Goal: Transaction & Acquisition: Book appointment/travel/reservation

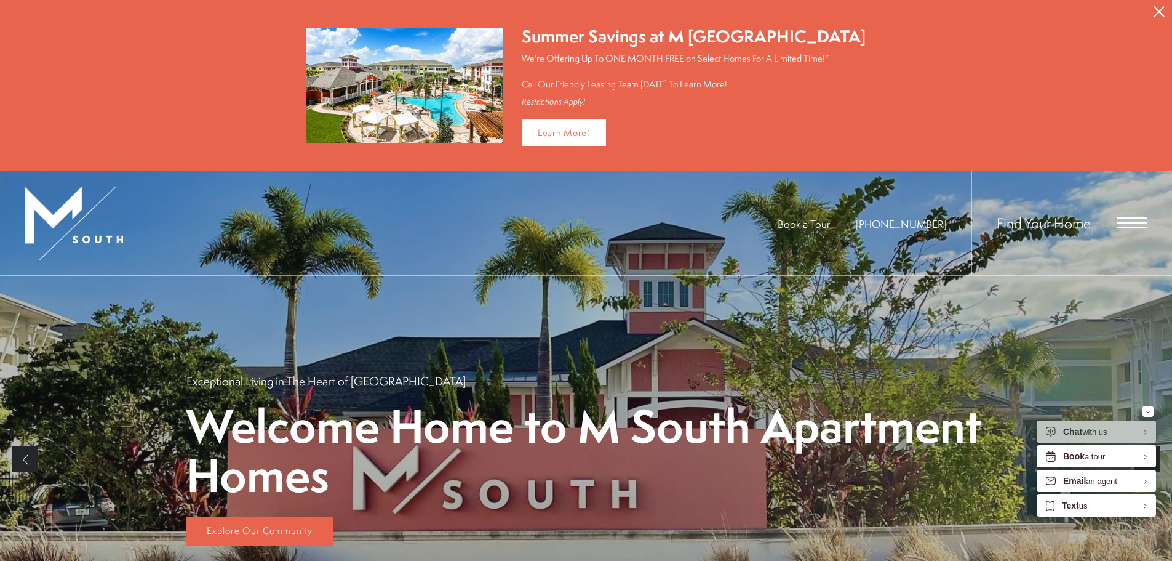
click at [1162, 9] on icon "Close Alert" at bounding box center [1159, 11] width 11 height 11
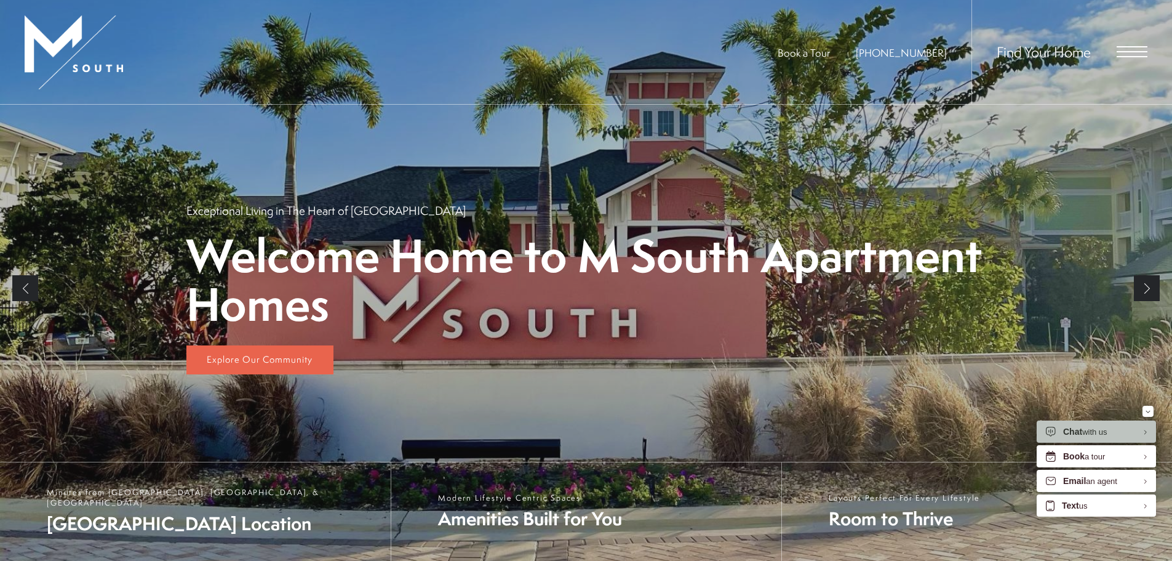
click at [1136, 49] on span "Open Menu" at bounding box center [1132, 51] width 31 height 11
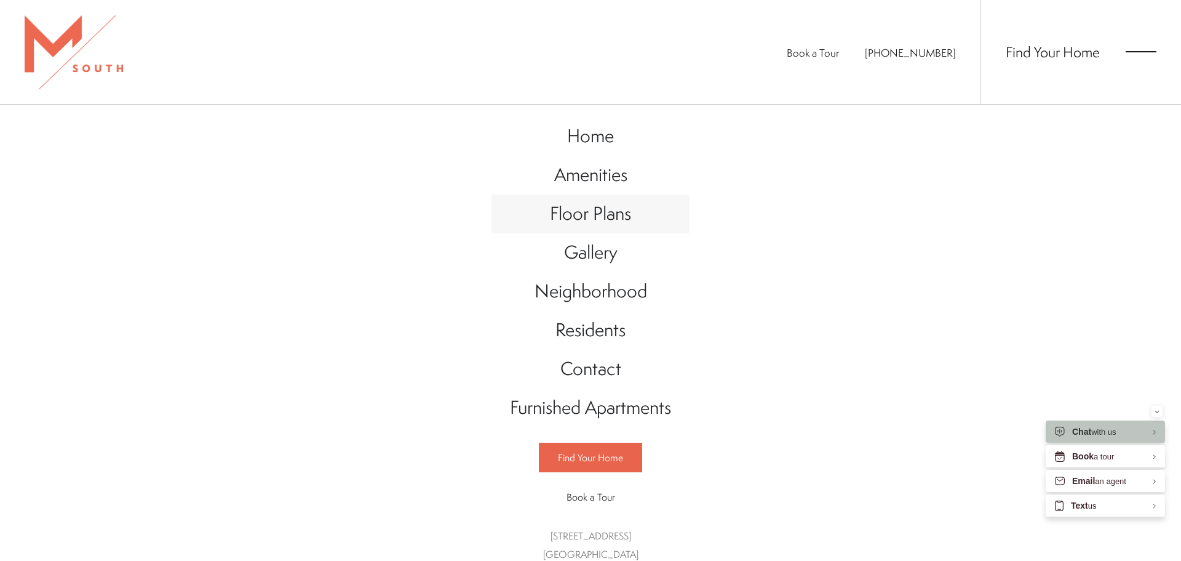
click at [594, 217] on span "Floor Plans" at bounding box center [590, 213] width 81 height 25
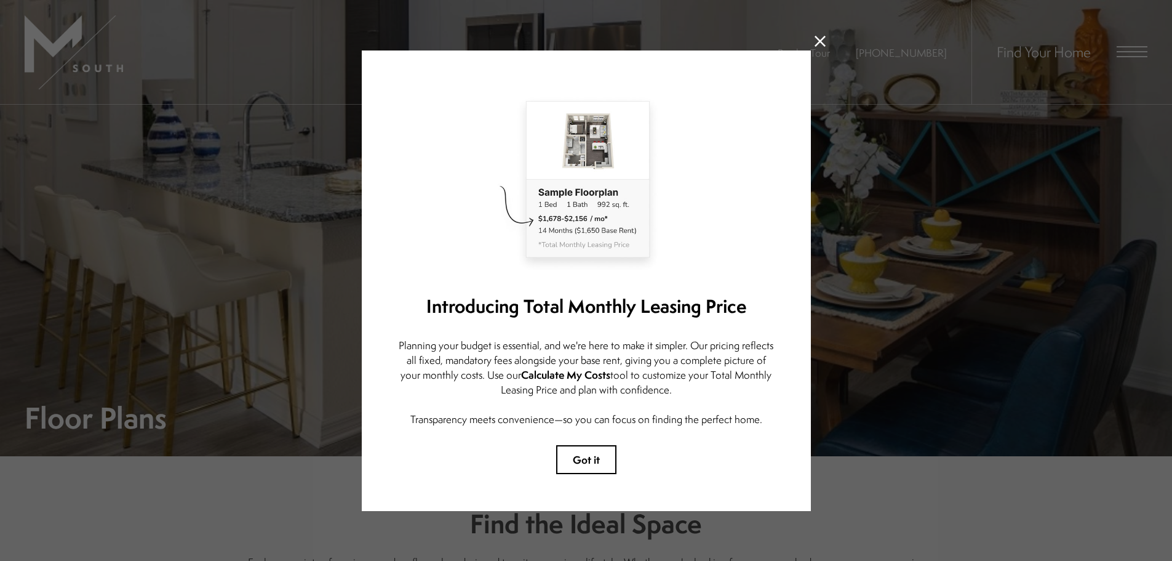
click at [817, 39] on icon at bounding box center [820, 41] width 11 height 11
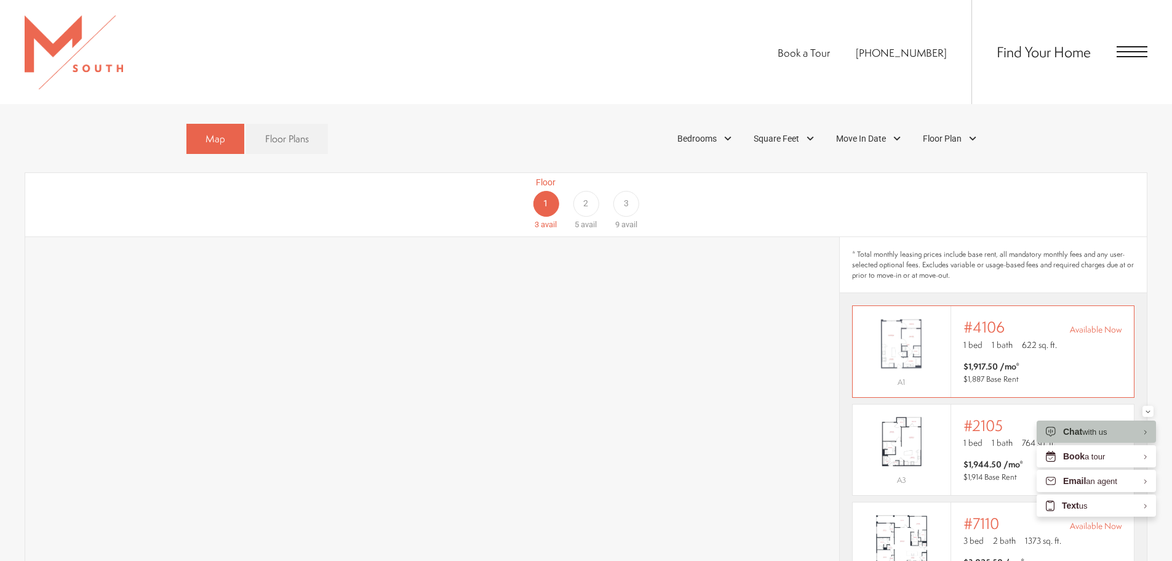
scroll to position [800, 0]
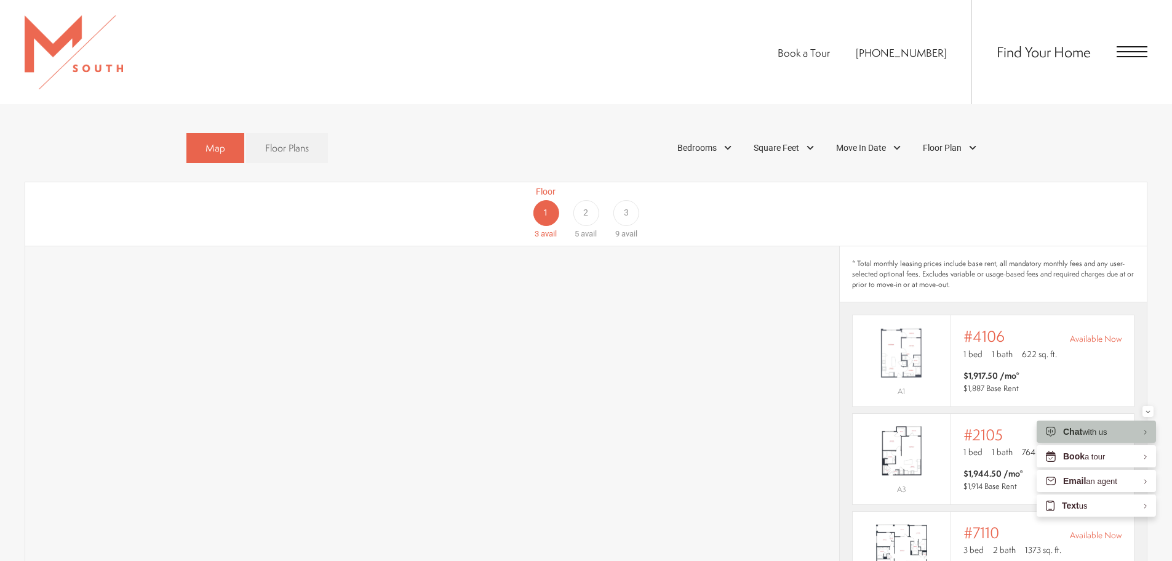
click at [620, 200] on div "3" at bounding box center [626, 213] width 26 height 26
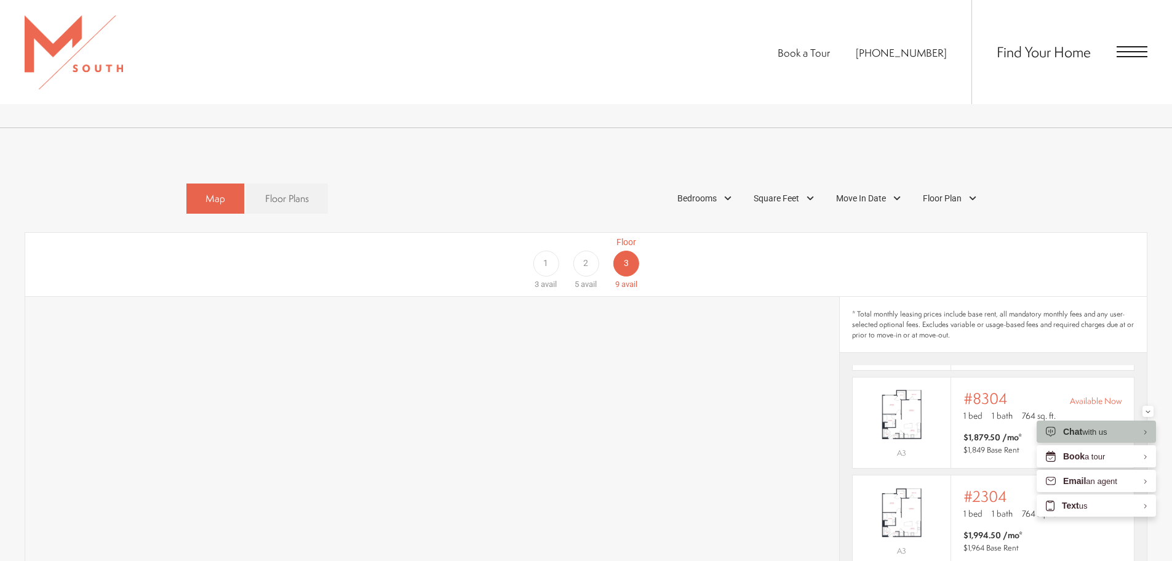
scroll to position [677, 0]
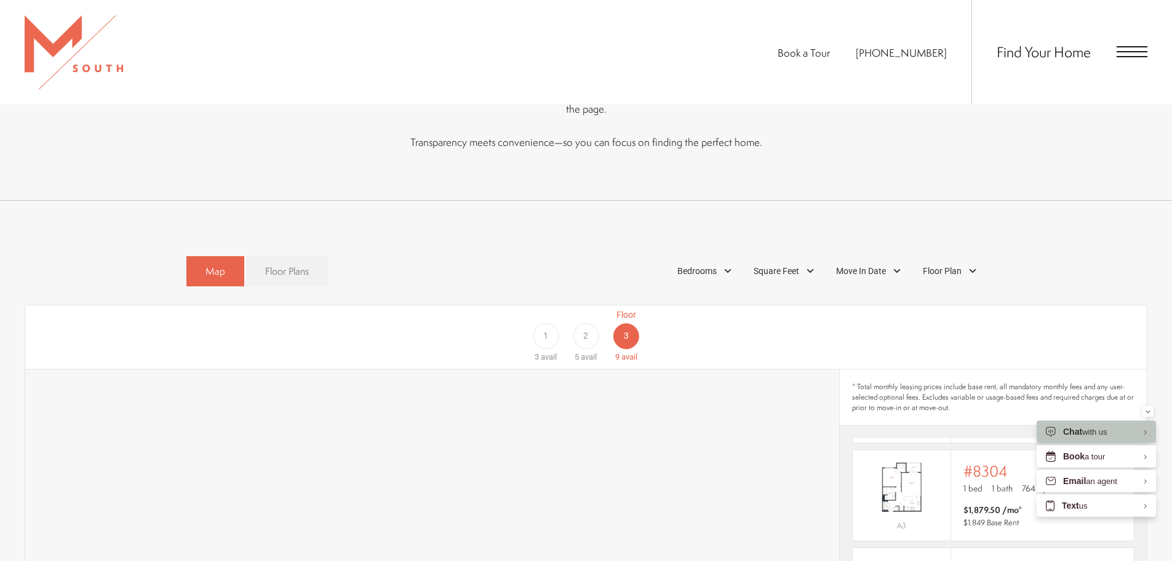
click at [284, 256] on link "Floor Plans" at bounding box center [287, 271] width 82 height 30
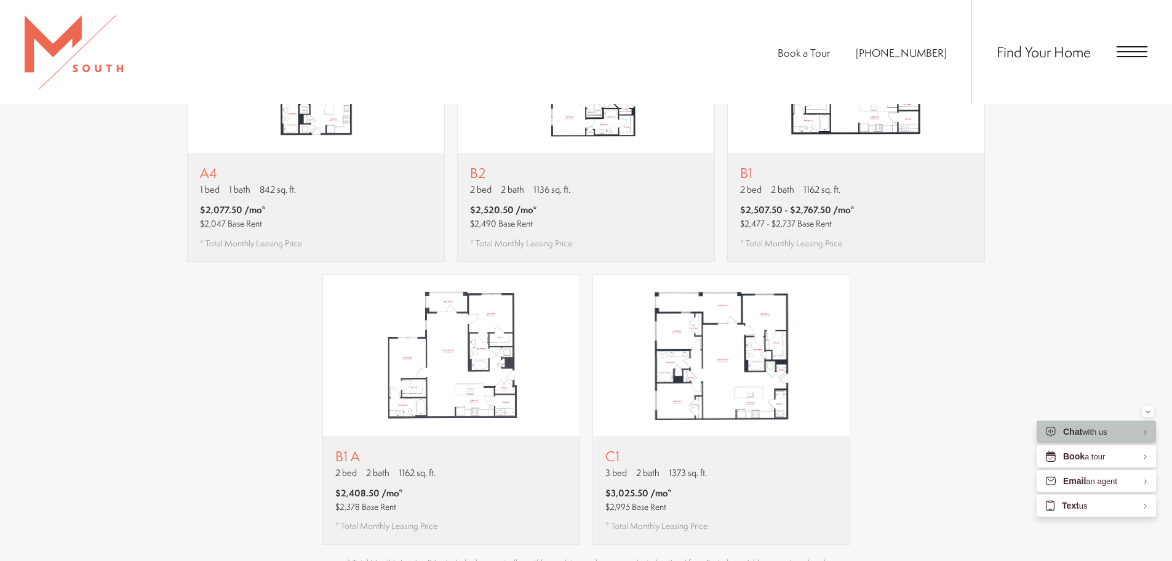
scroll to position [1354, 0]
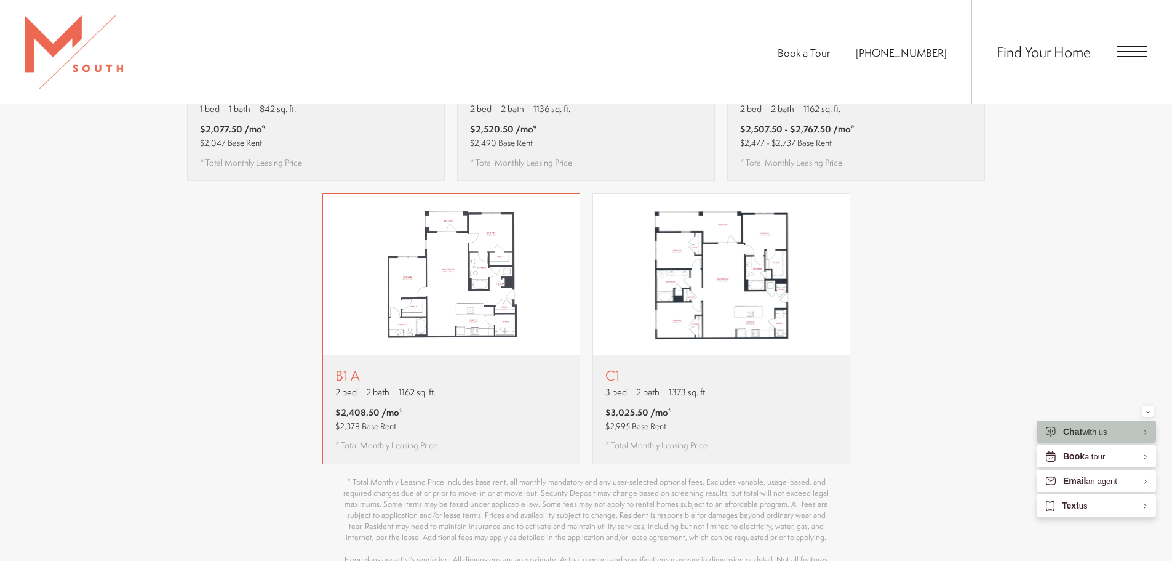
click at [476, 305] on img "View floor plan B1 A" at bounding box center [451, 274] width 257 height 161
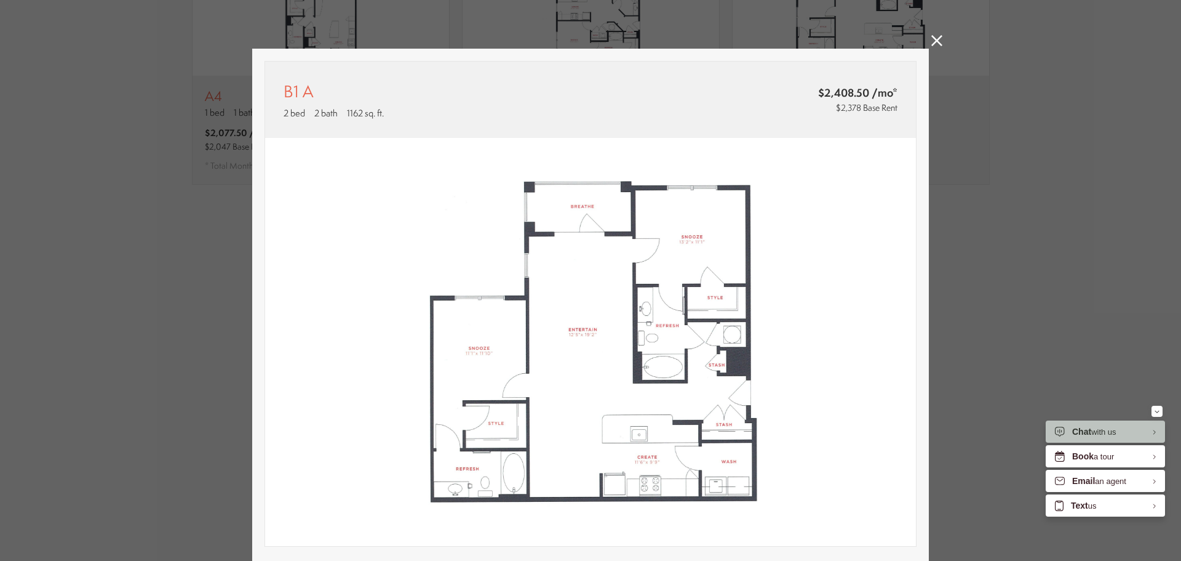
scroll to position [0, 0]
click at [932, 41] on icon at bounding box center [937, 41] width 11 height 11
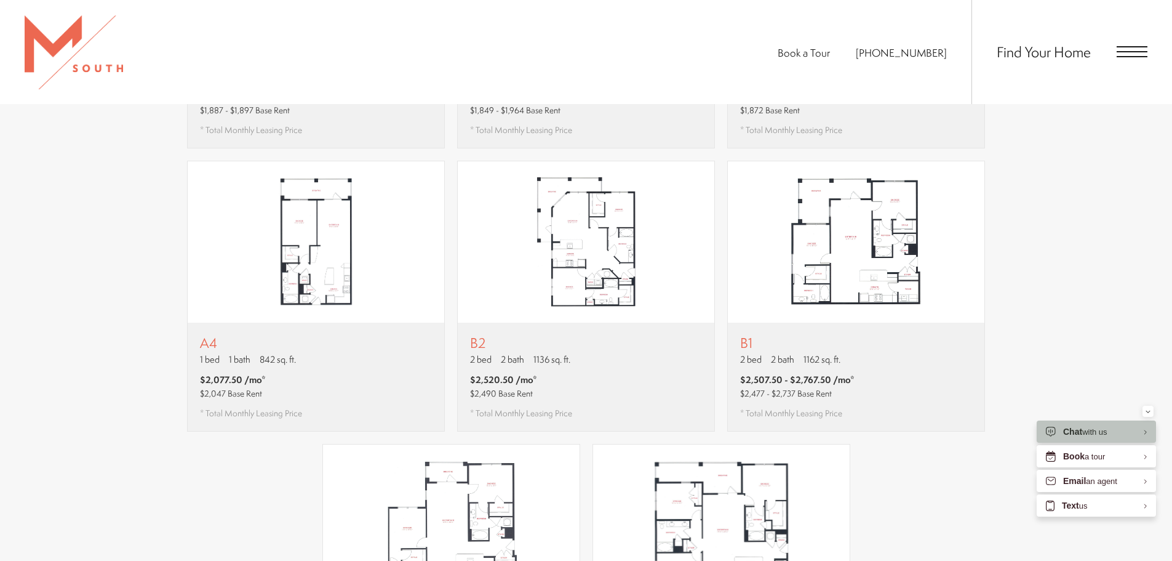
scroll to position [1292, 0]
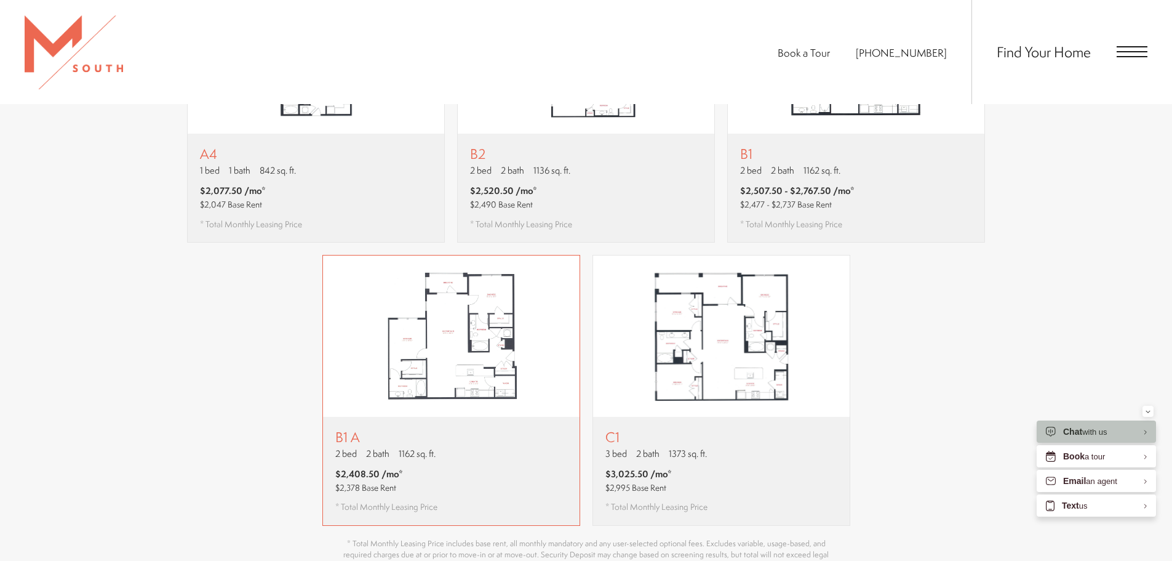
click at [458, 309] on img "View floor plan B1 A" at bounding box center [451, 335] width 257 height 161
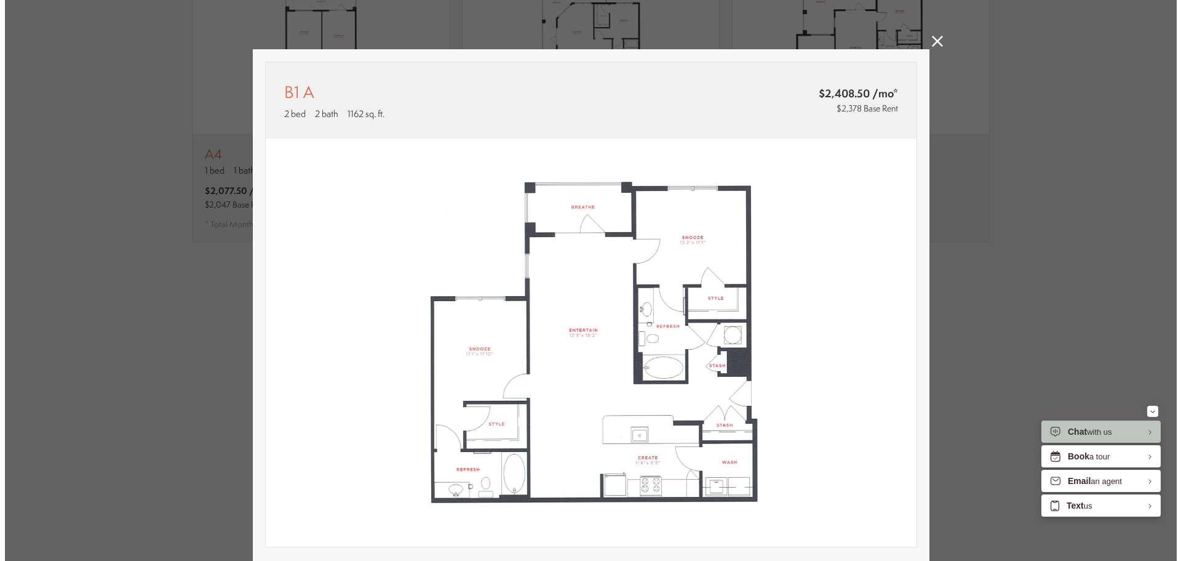
scroll to position [0, 0]
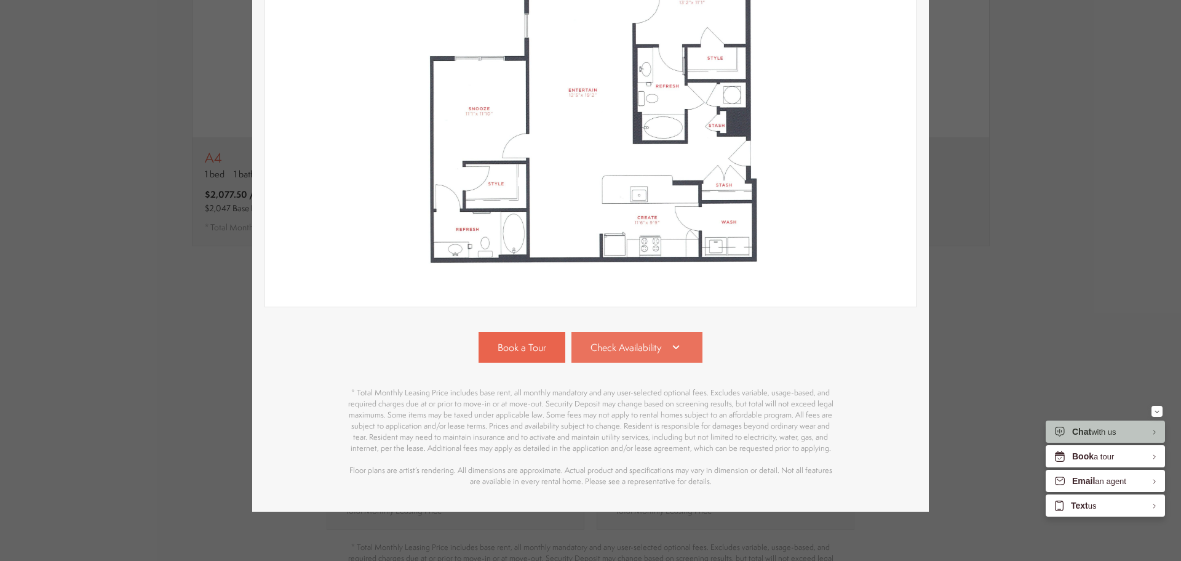
click at [620, 332] on link "Check Availability" at bounding box center [638, 347] width 132 height 31
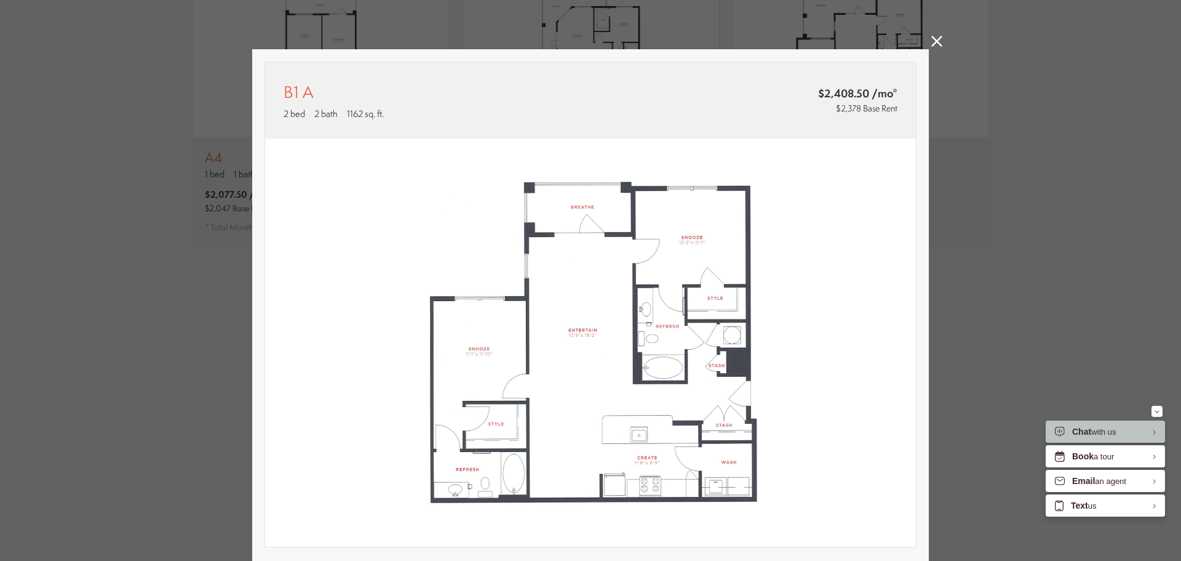
drag, startPoint x: 935, startPoint y: 43, endPoint x: 941, endPoint y: 51, distance: 9.7
click at [935, 42] on icon at bounding box center [937, 41] width 11 height 11
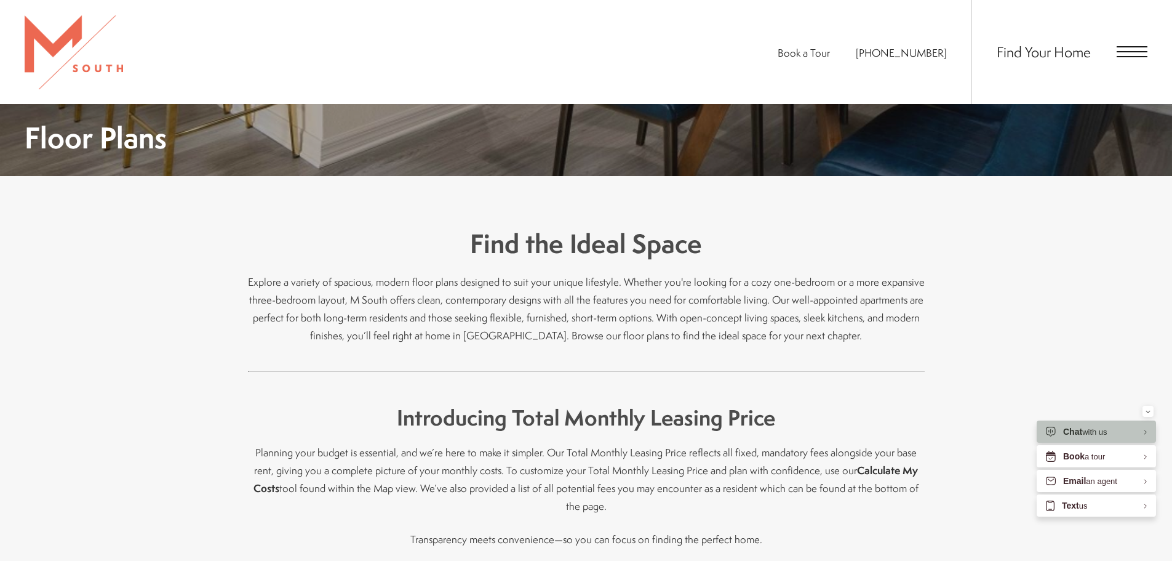
scroll to position [246, 0]
